Goal: Transaction & Acquisition: Purchase product/service

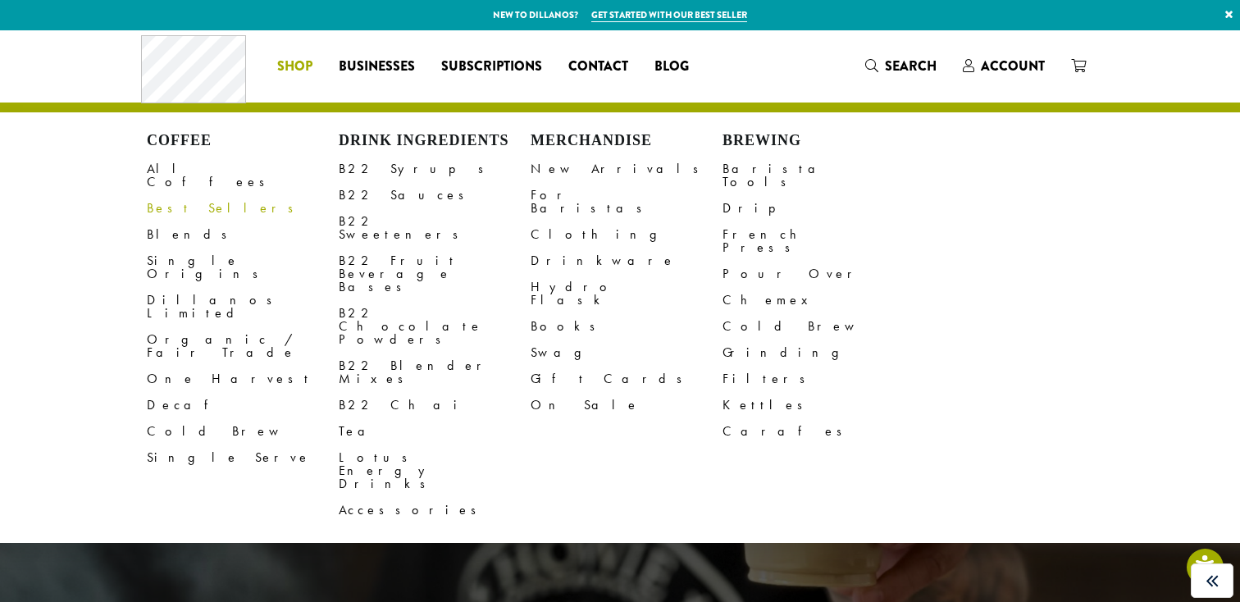
click at [177, 195] on link "Best Sellers" at bounding box center [243, 208] width 192 height 26
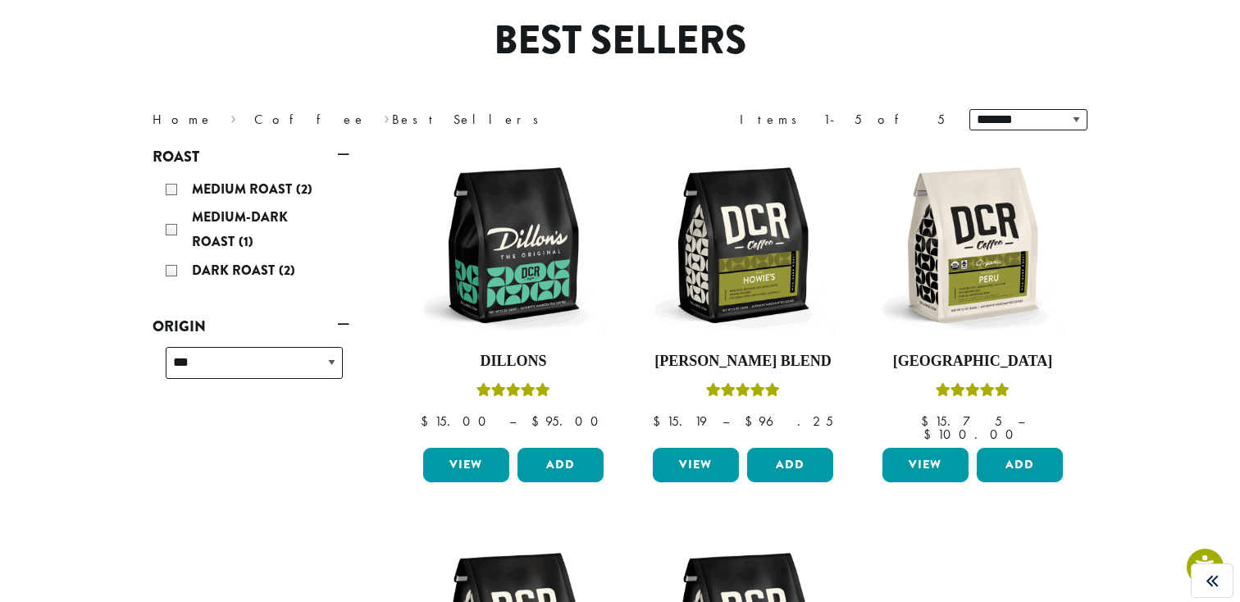
scroll to position [143, 0]
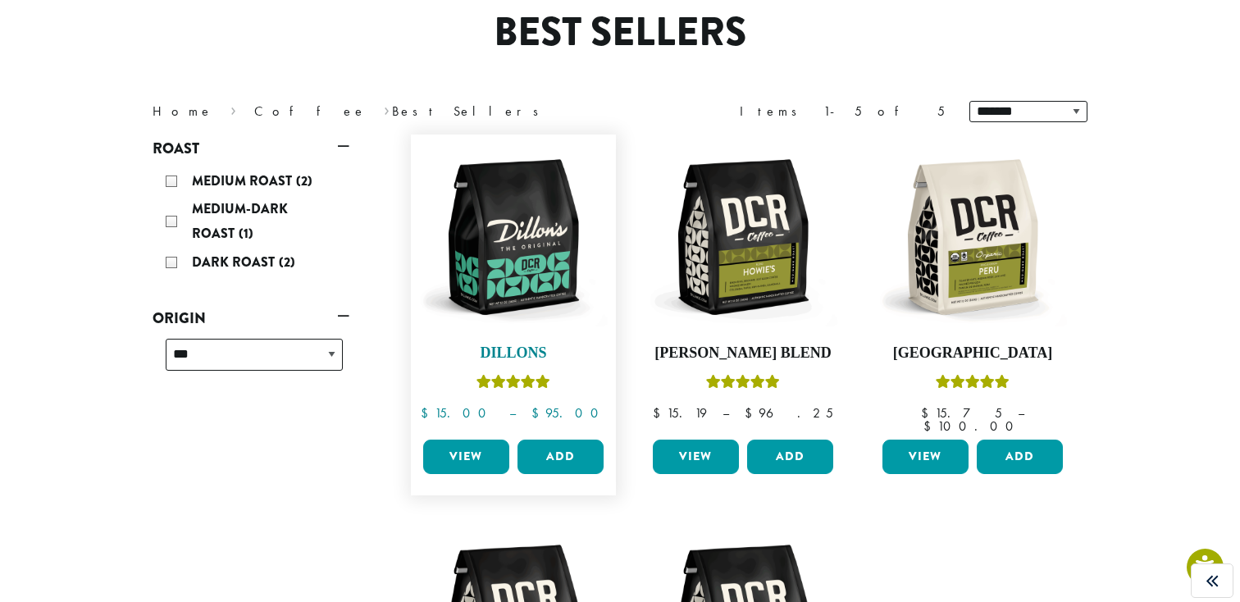
click at [516, 343] on link "Dillons $ 15.00 – $ 95.00 Price range: $15.00 through $95.00" at bounding box center [513, 288] width 189 height 290
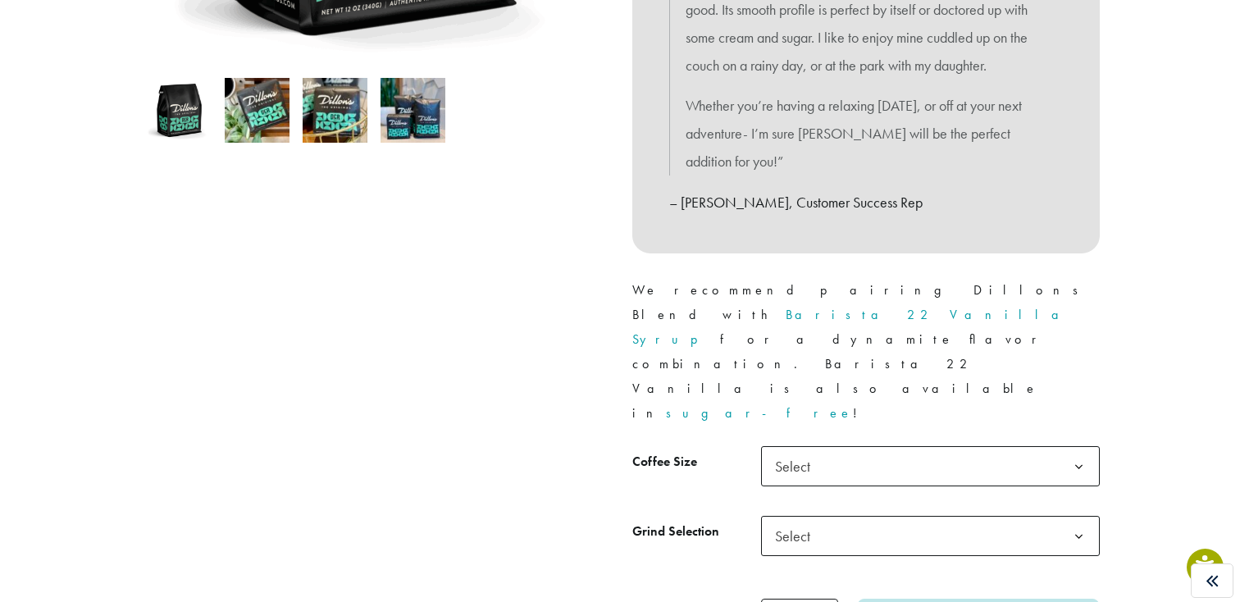
scroll to position [554, 0]
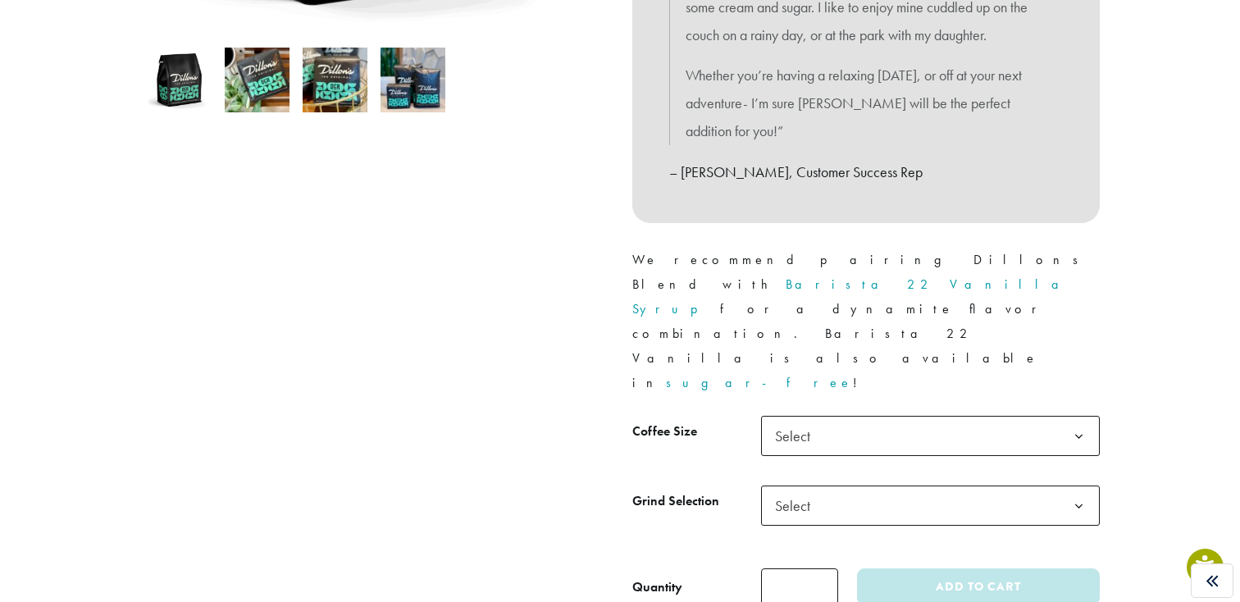
click at [829, 416] on span "Select" at bounding box center [930, 436] width 339 height 40
click at [720, 288] on p "We recommend pairing Dillons Blend with Barista 22 Vanilla Syrup for a dynamite…" at bounding box center [865, 322] width 467 height 148
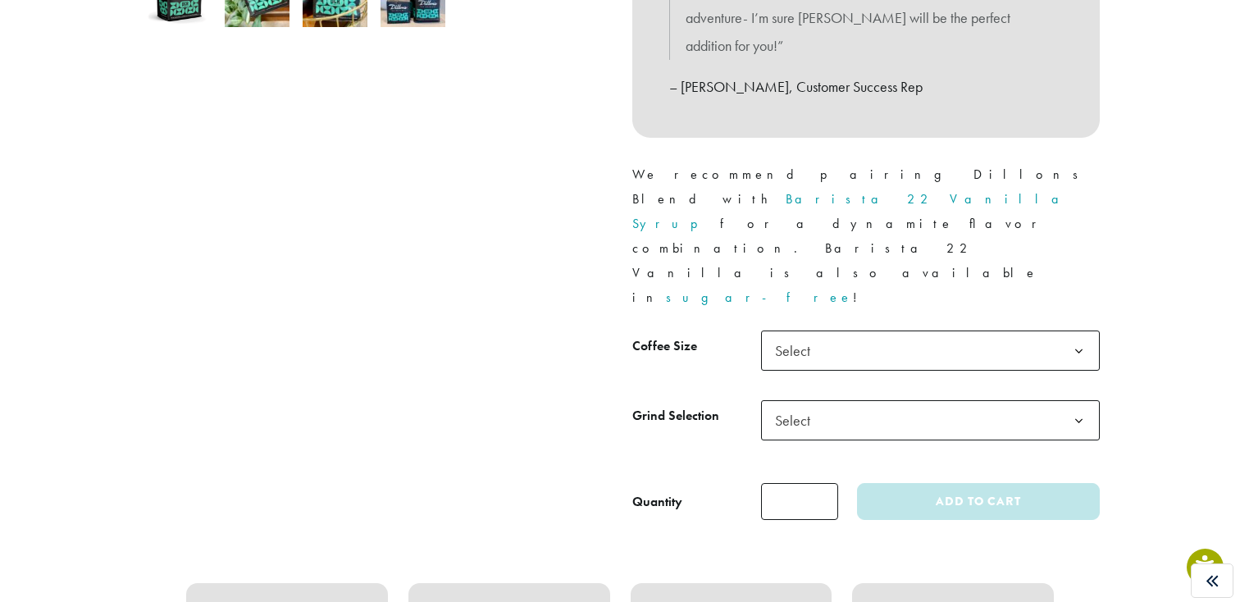
scroll to position [684, 0]
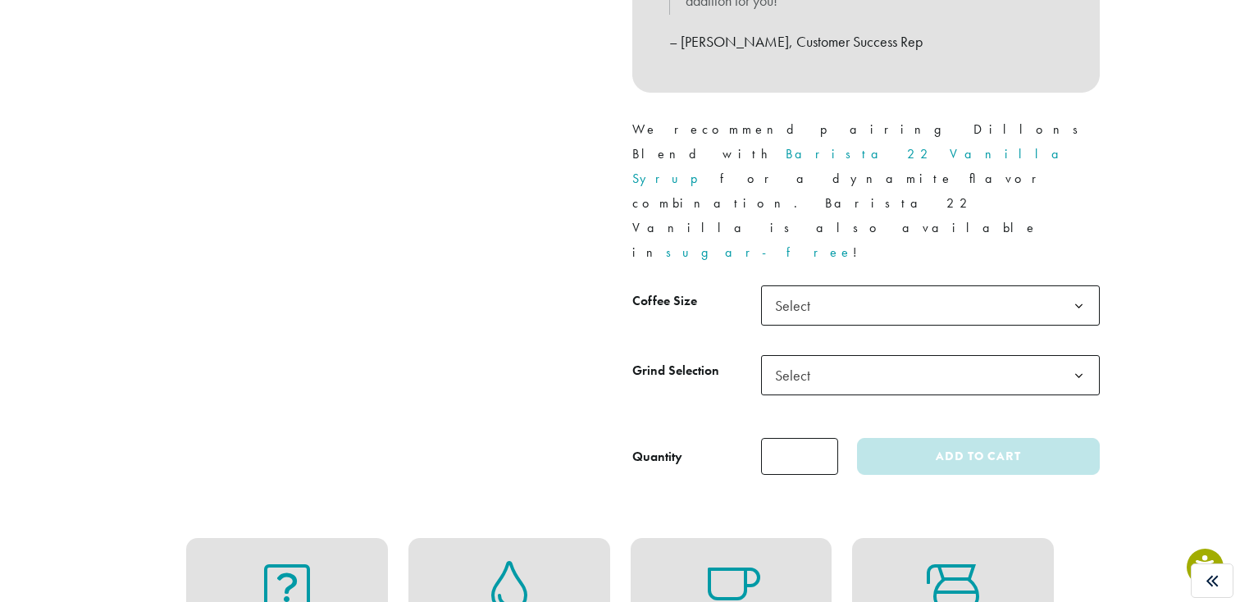
click at [784, 289] on span "Select" at bounding box center [797, 305] width 58 height 32
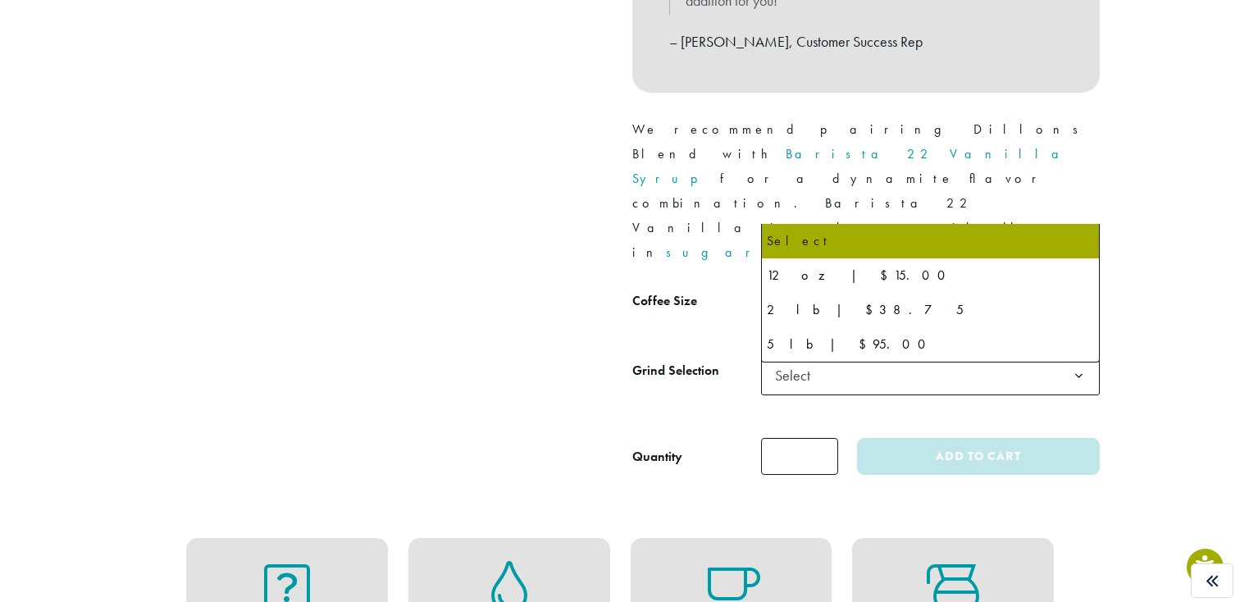
click at [784, 289] on span "Select" at bounding box center [797, 305] width 58 height 32
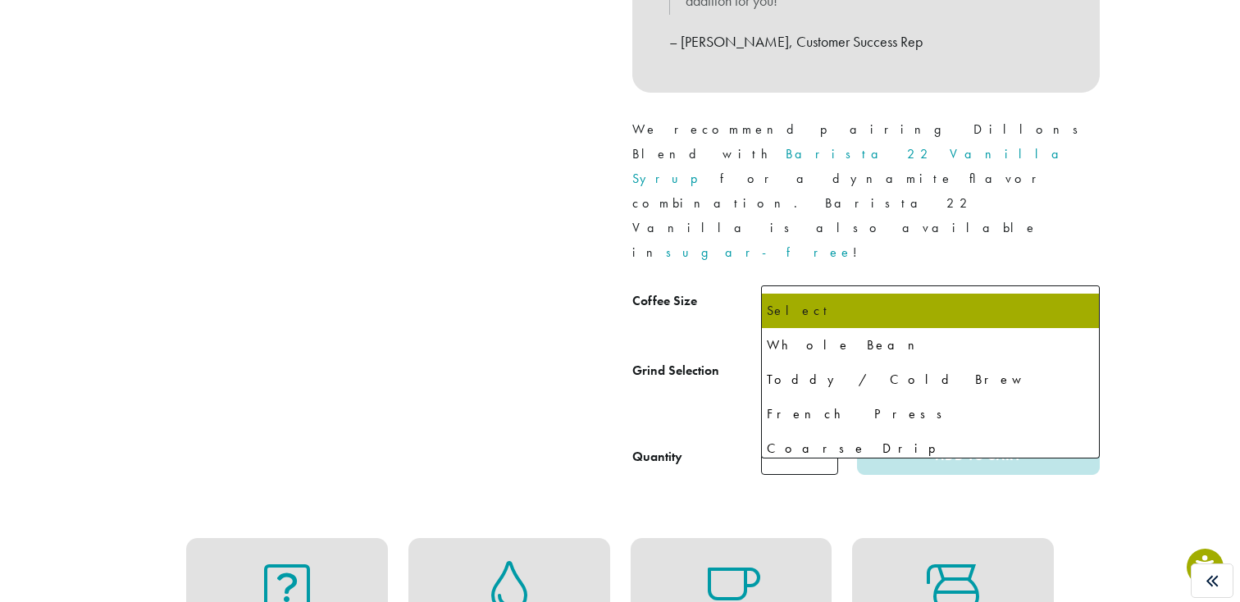
click at [804, 359] on span "Select" at bounding box center [797, 375] width 58 height 32
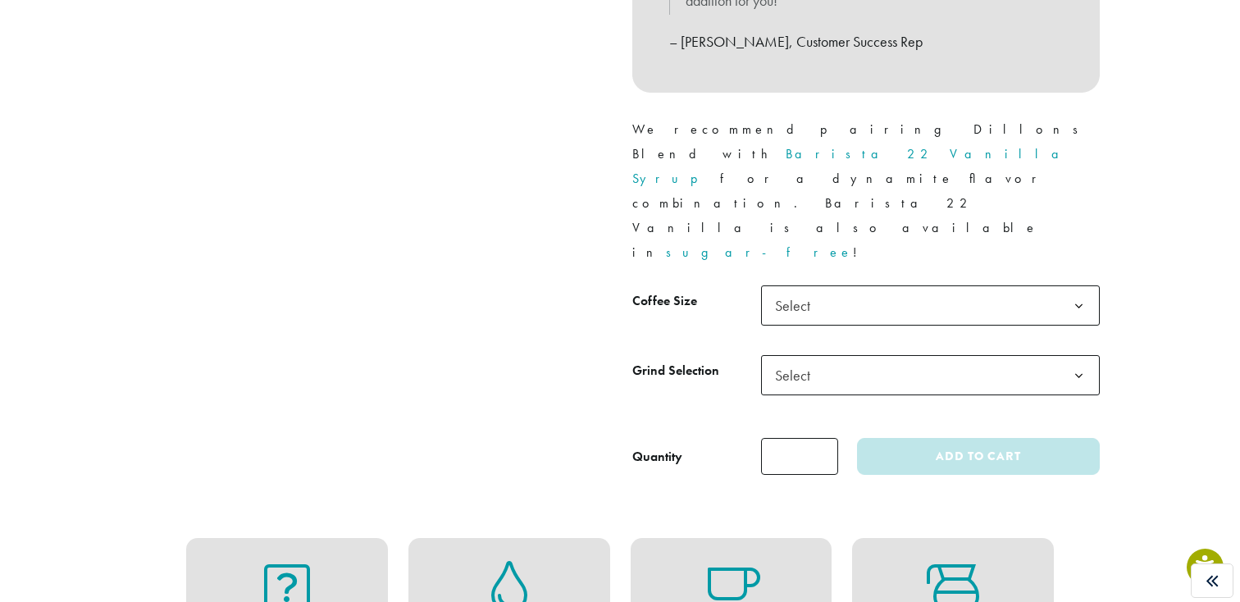
click at [804, 359] on span "Select" at bounding box center [797, 375] width 58 height 32
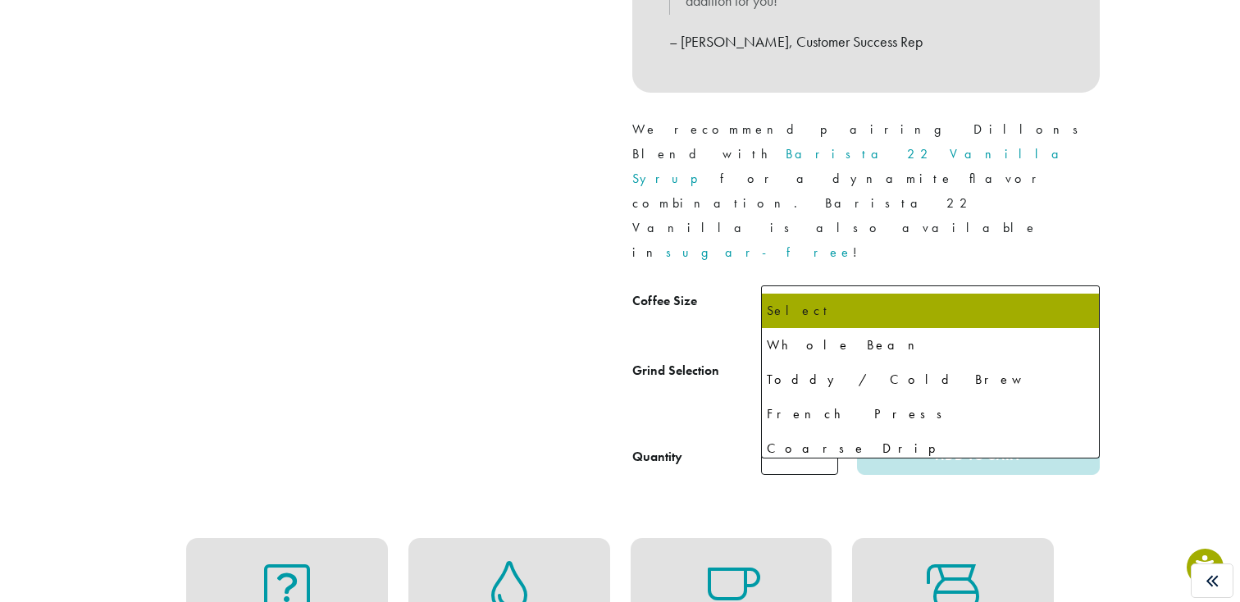
click at [791, 359] on span "Select" at bounding box center [797, 375] width 58 height 32
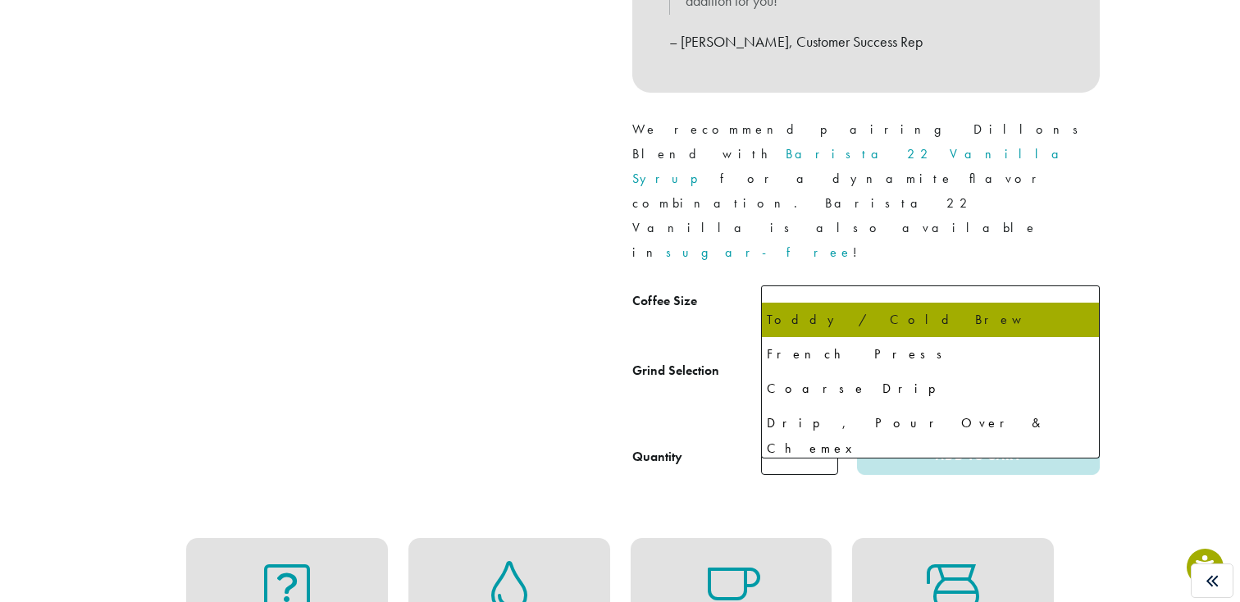
scroll to position [61, 0]
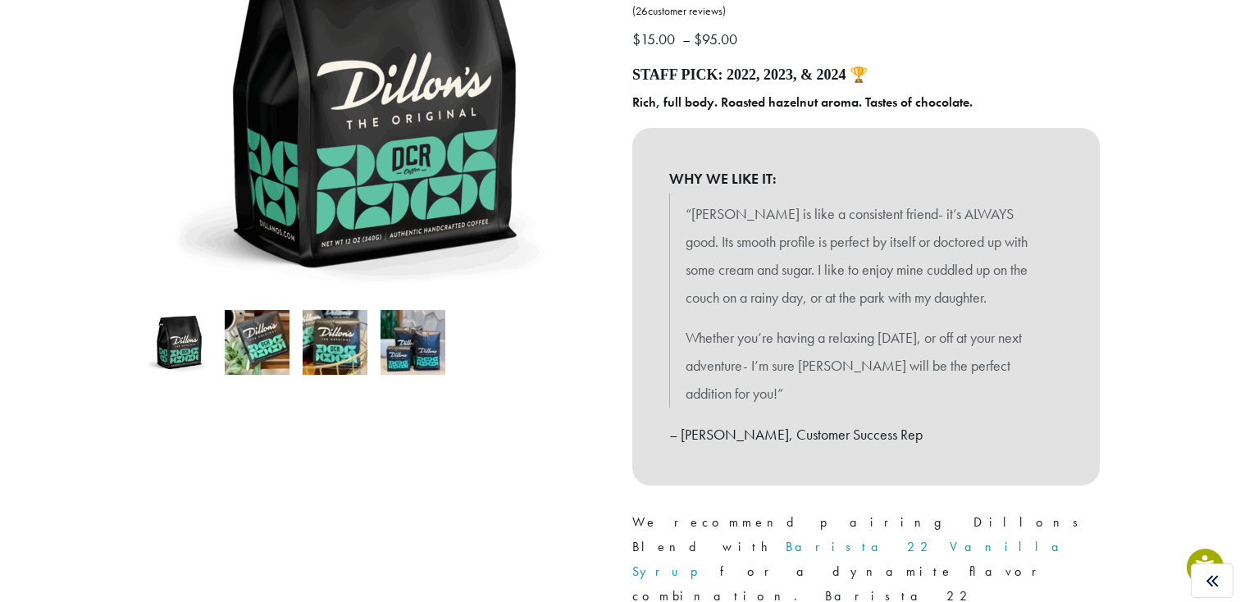
scroll to position [294, 0]
